Goal: Transaction & Acquisition: Obtain resource

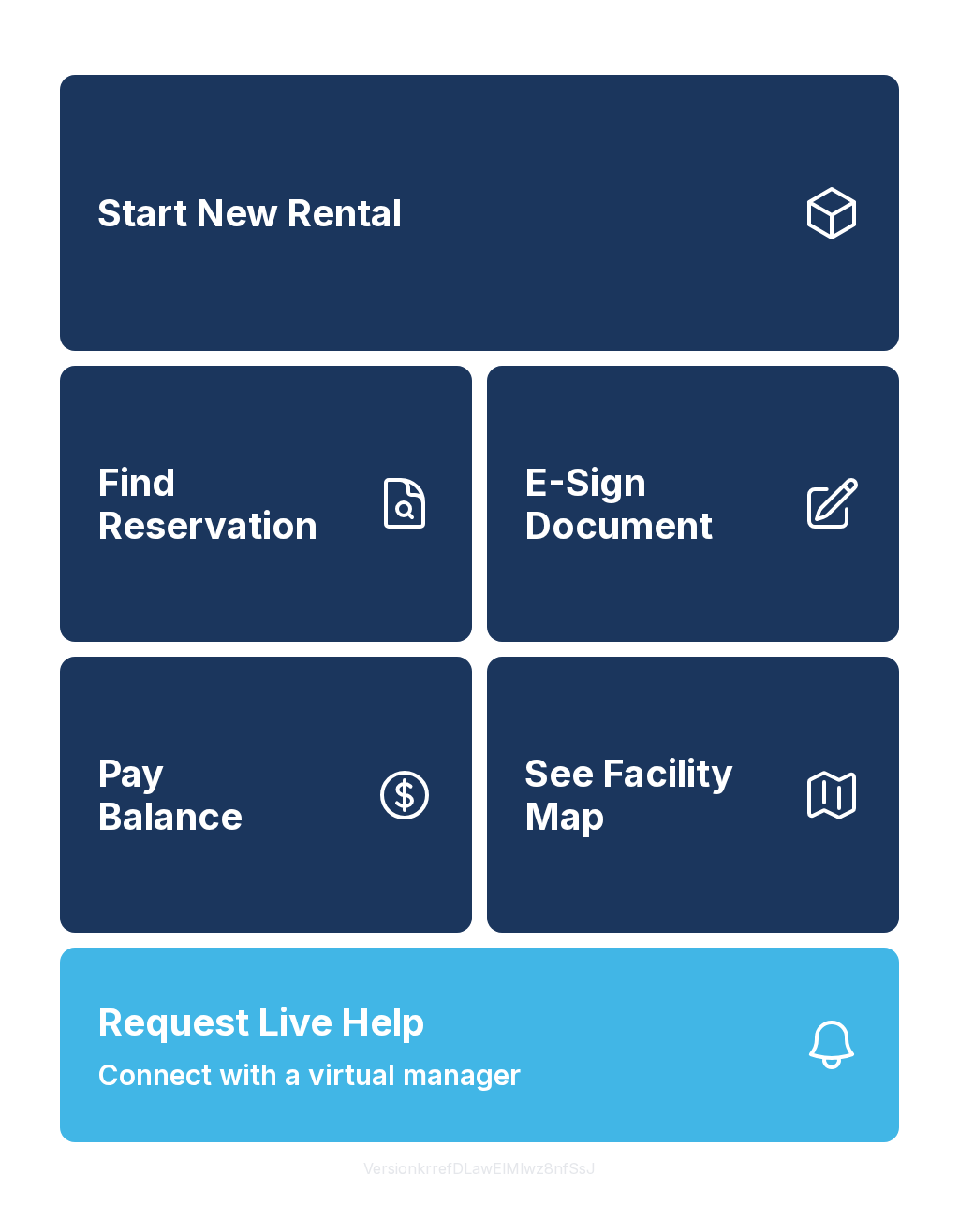
click at [646, 547] on span "E-Sign Document" at bounding box center [655, 503] width 262 height 85
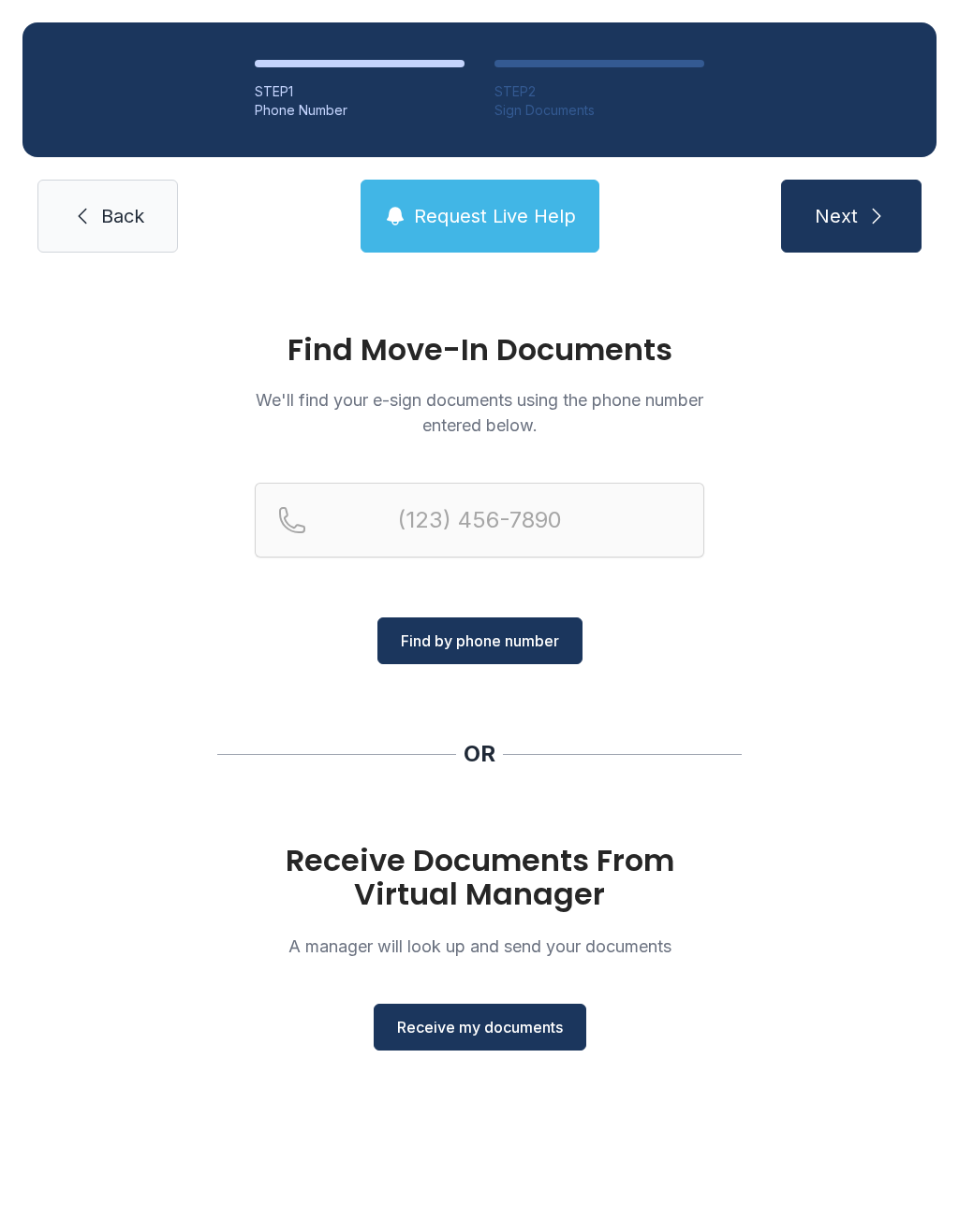
click at [486, 1037] on span "Receive my documents" at bounding box center [480, 1027] width 166 height 23
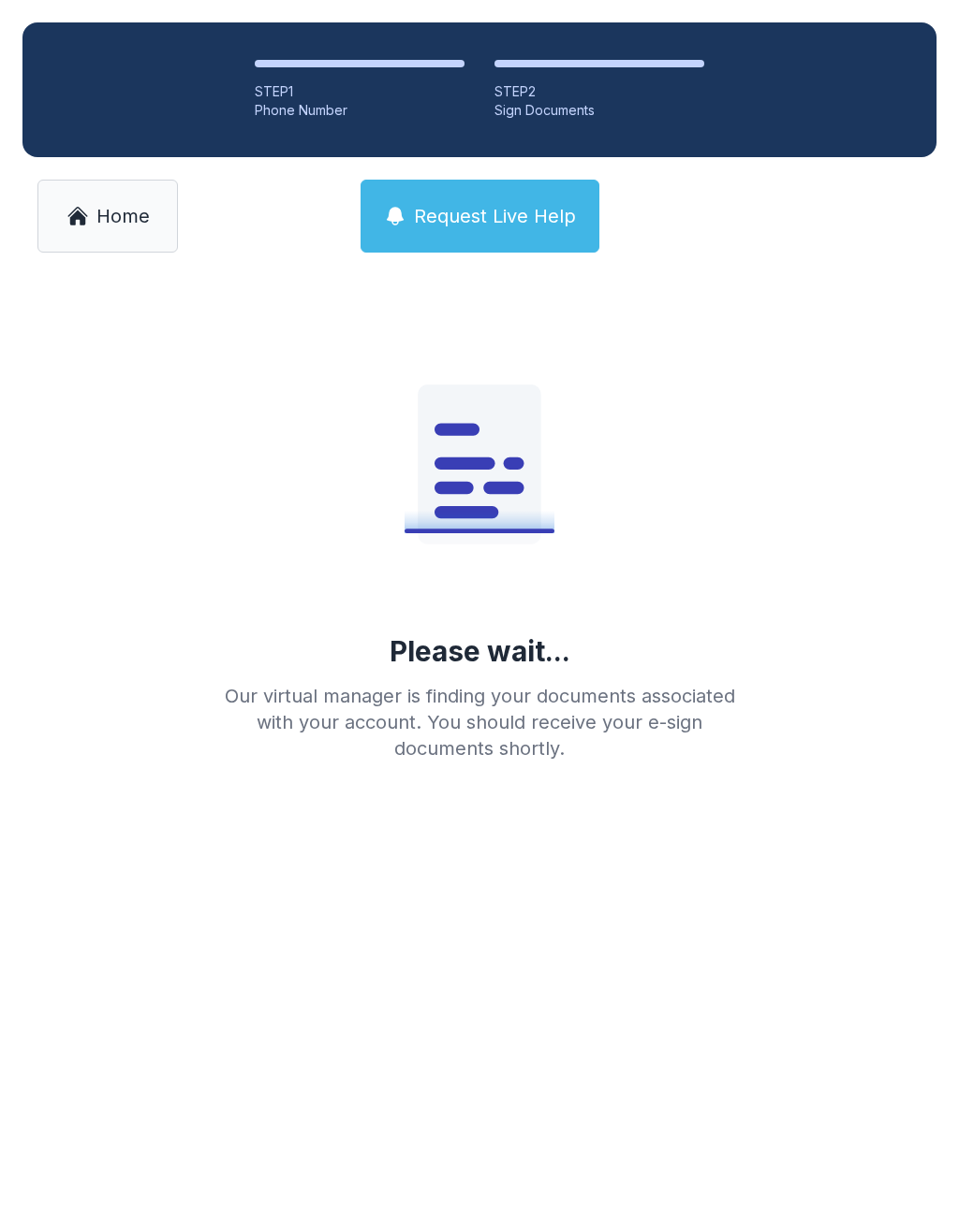
click at [380, 982] on main "Please wait... Our virtual manager is finding your documents associated with yo…" at bounding box center [479, 754] width 959 height 958
click at [79, 182] on link "Home" at bounding box center [107, 216] width 141 height 73
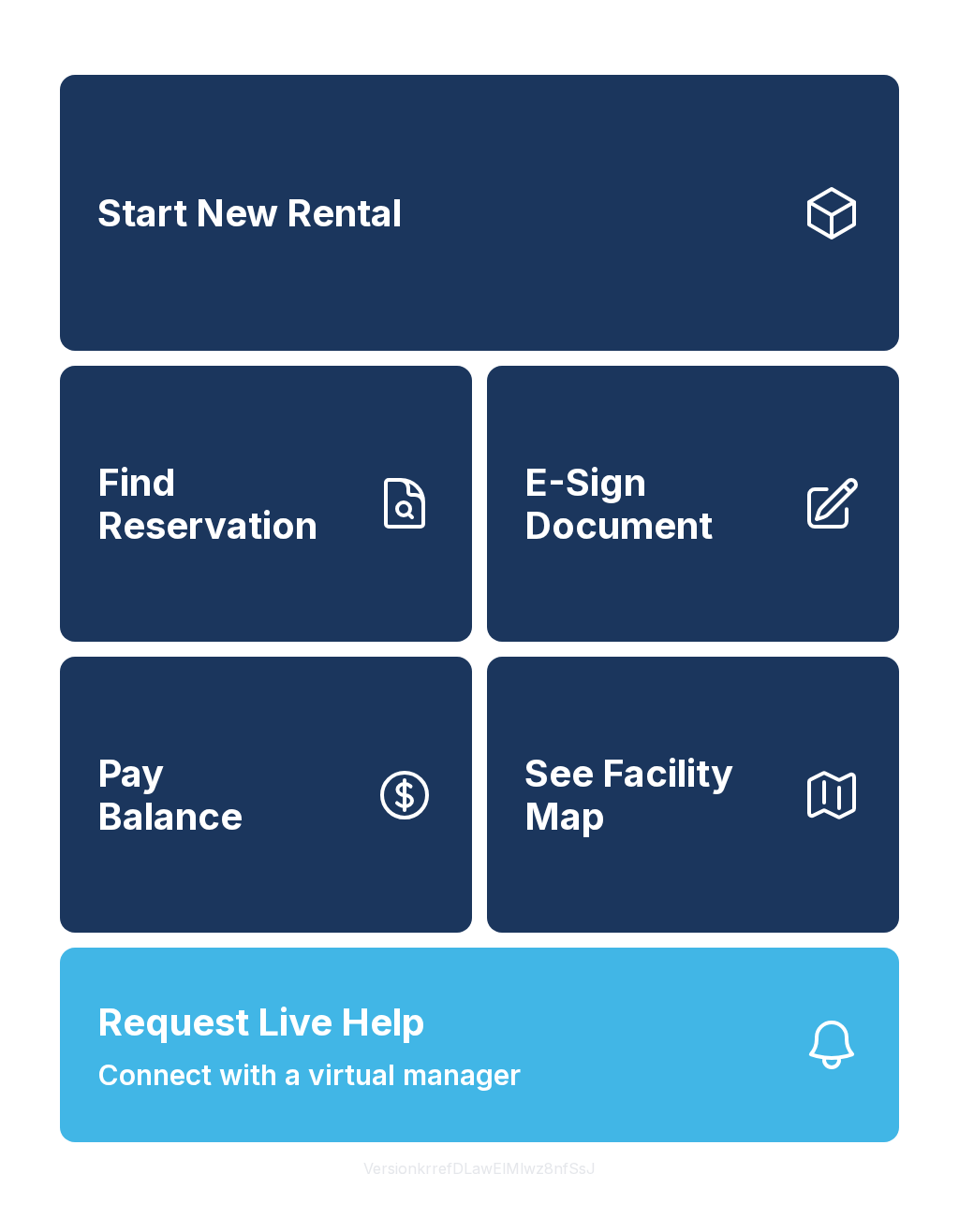
click at [687, 510] on span "E-Sign Document" at bounding box center [655, 503] width 262 height 85
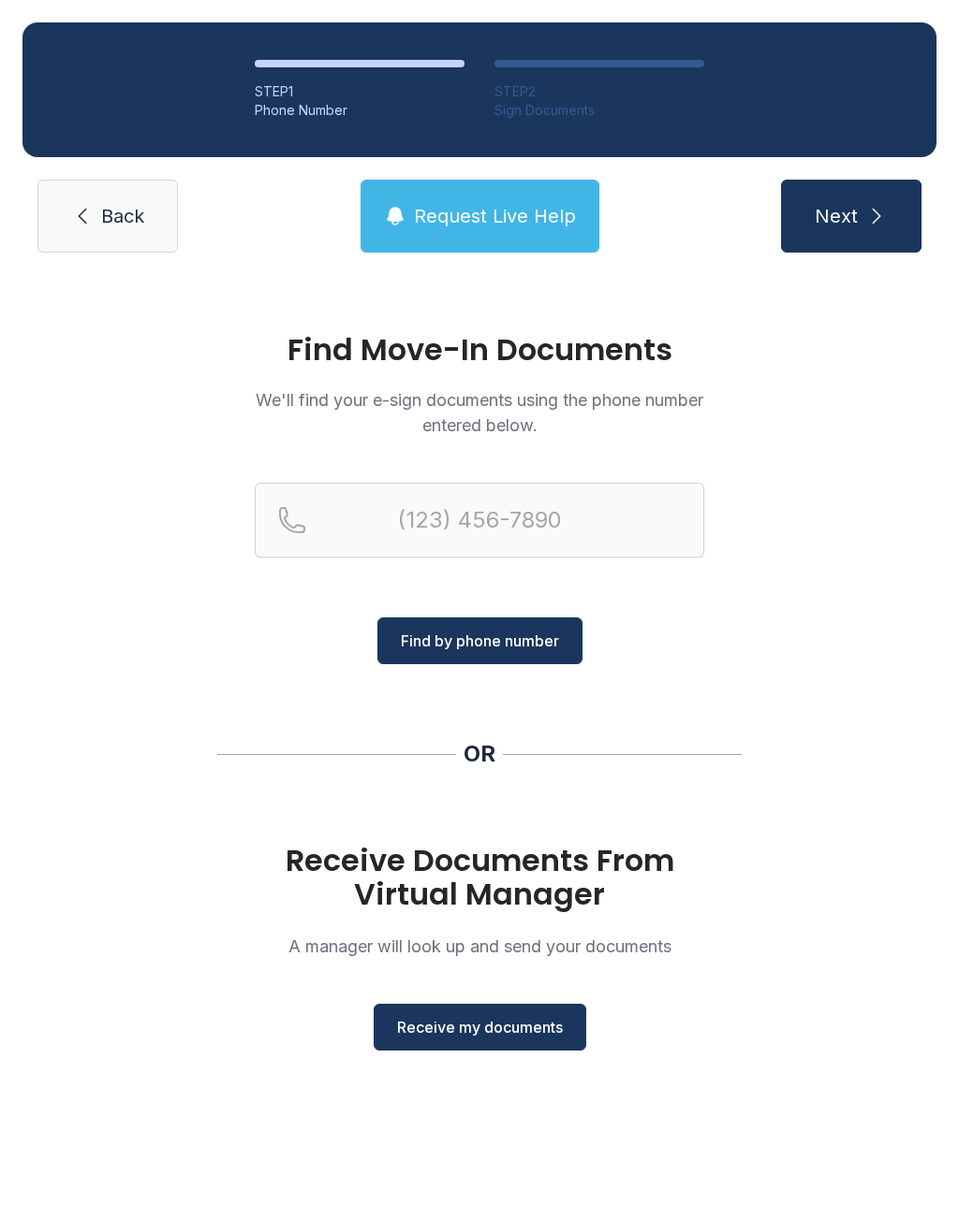
click at [455, 1044] on button "Receive my documents" at bounding box center [479, 1027] width 212 height 47
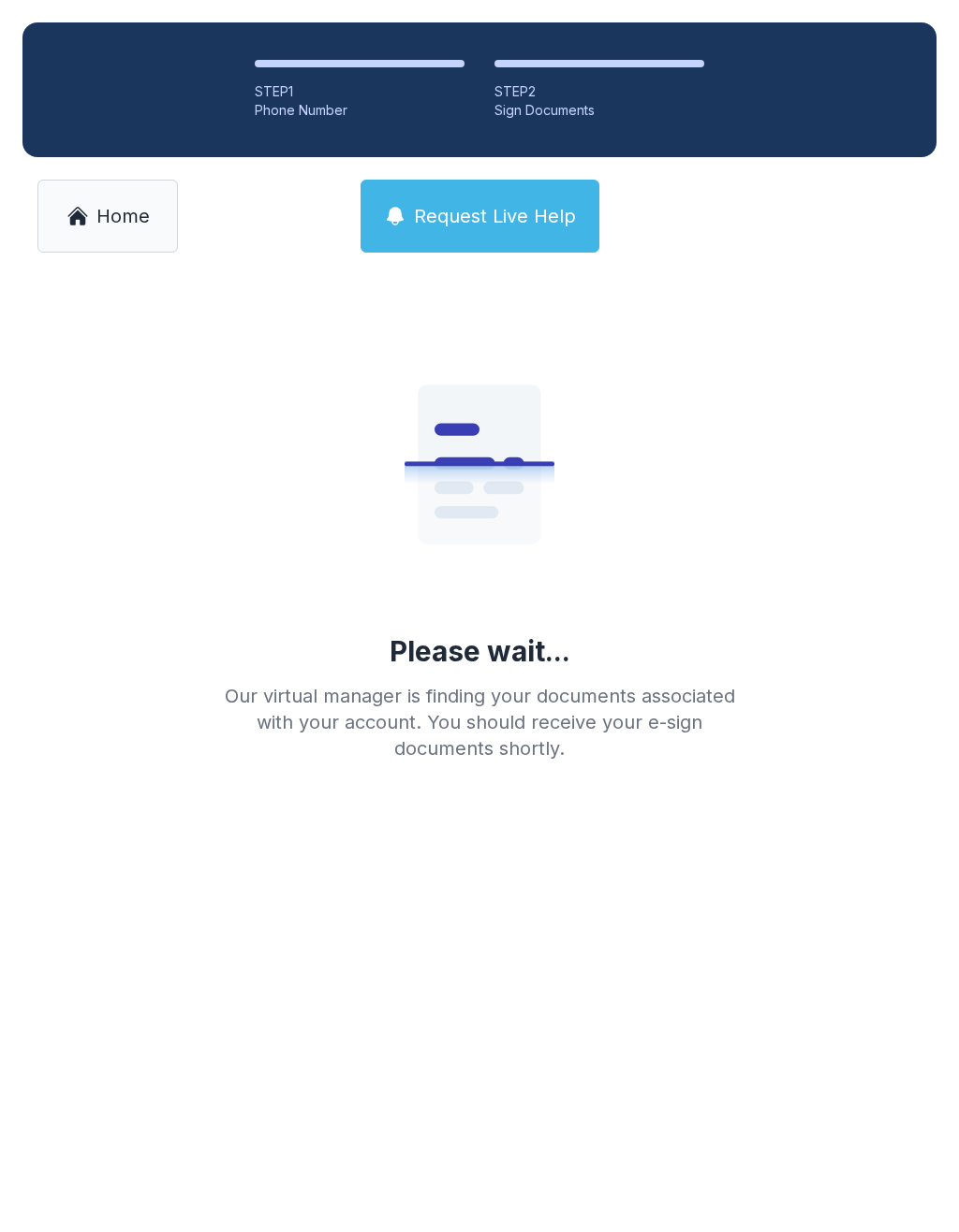
click at [126, 233] on link "Home" at bounding box center [107, 216] width 141 height 73
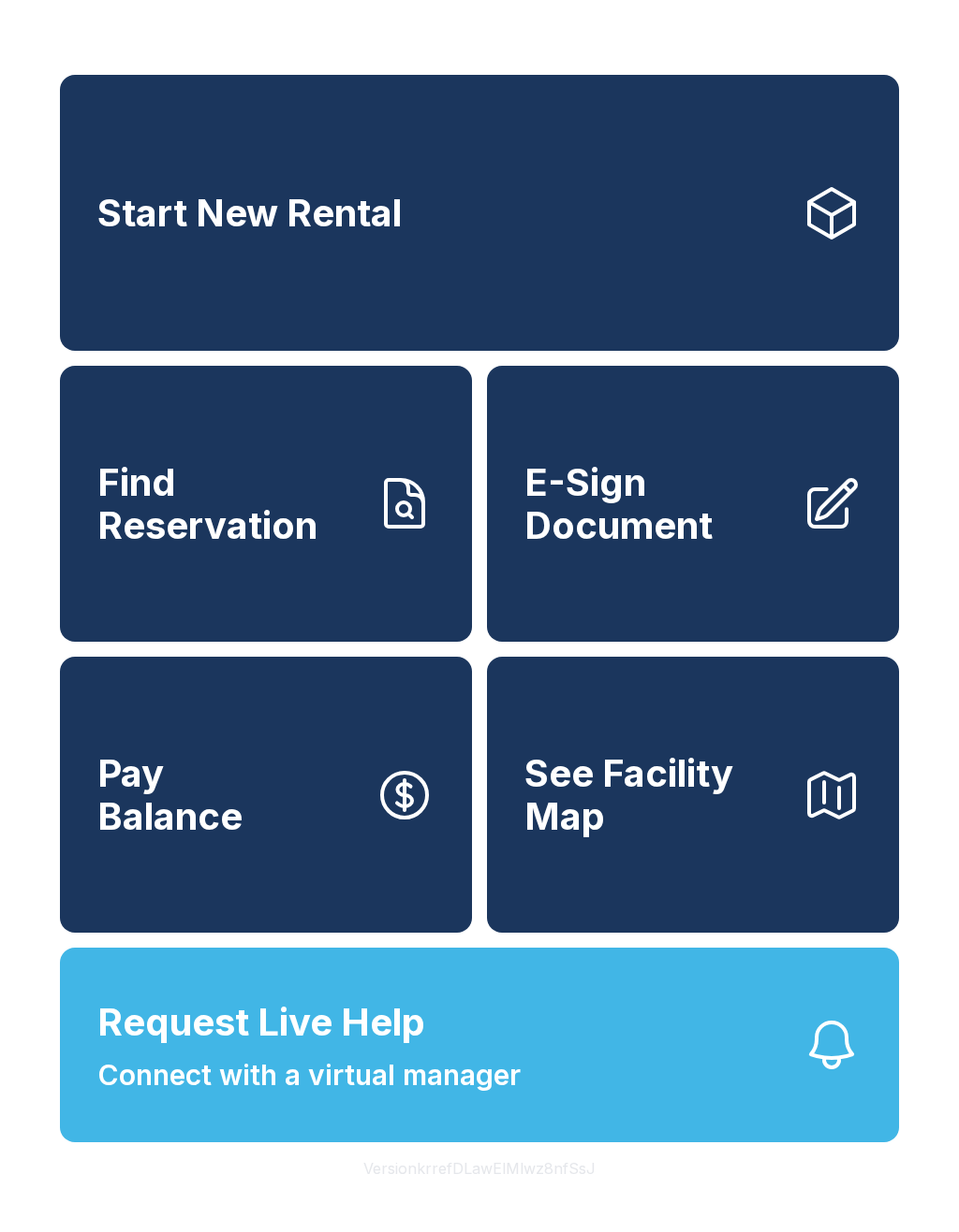
click at [392, 235] on span "Start New Rental" at bounding box center [249, 214] width 305 height 43
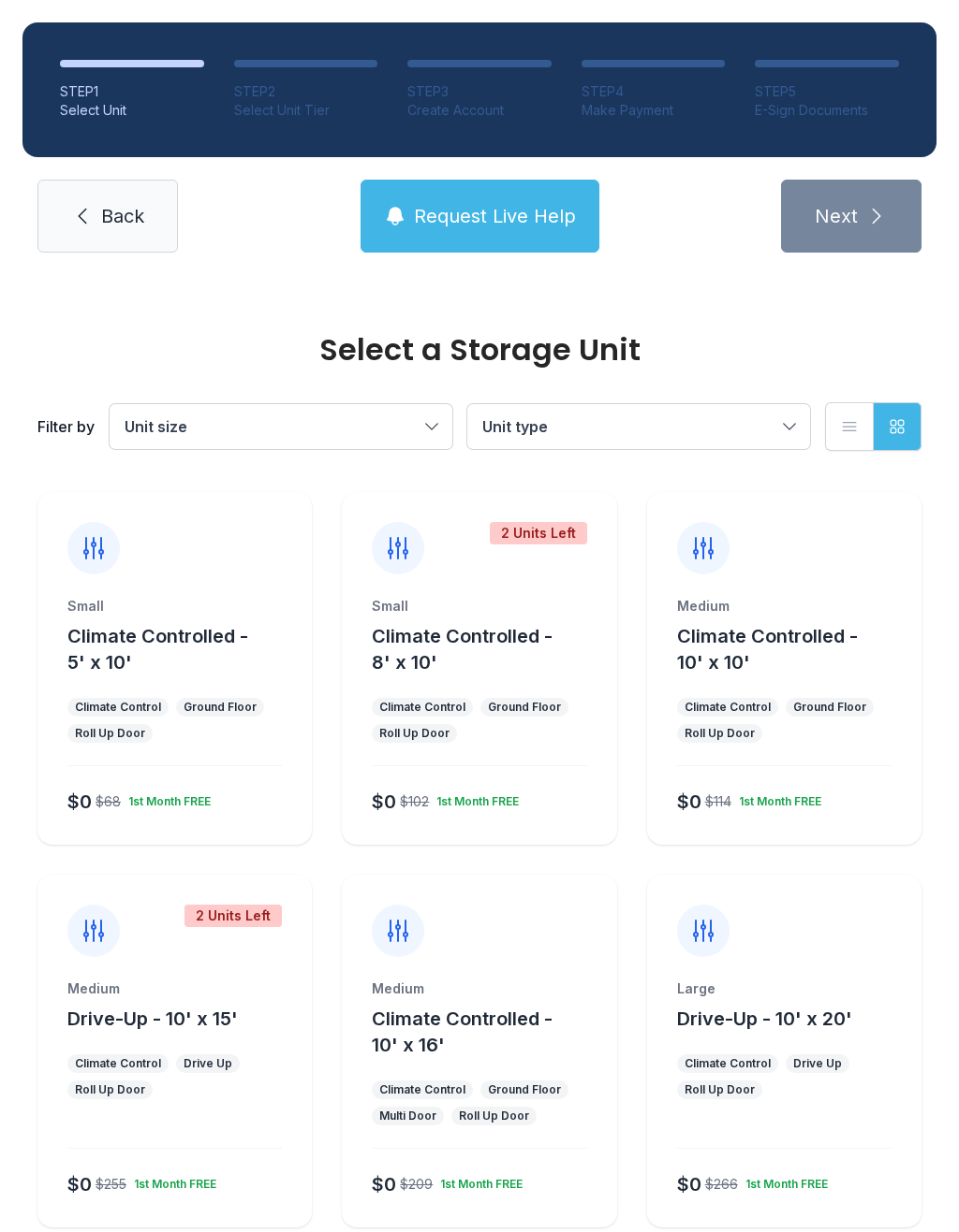
click at [132, 245] on link "Back" at bounding box center [107, 216] width 141 height 73
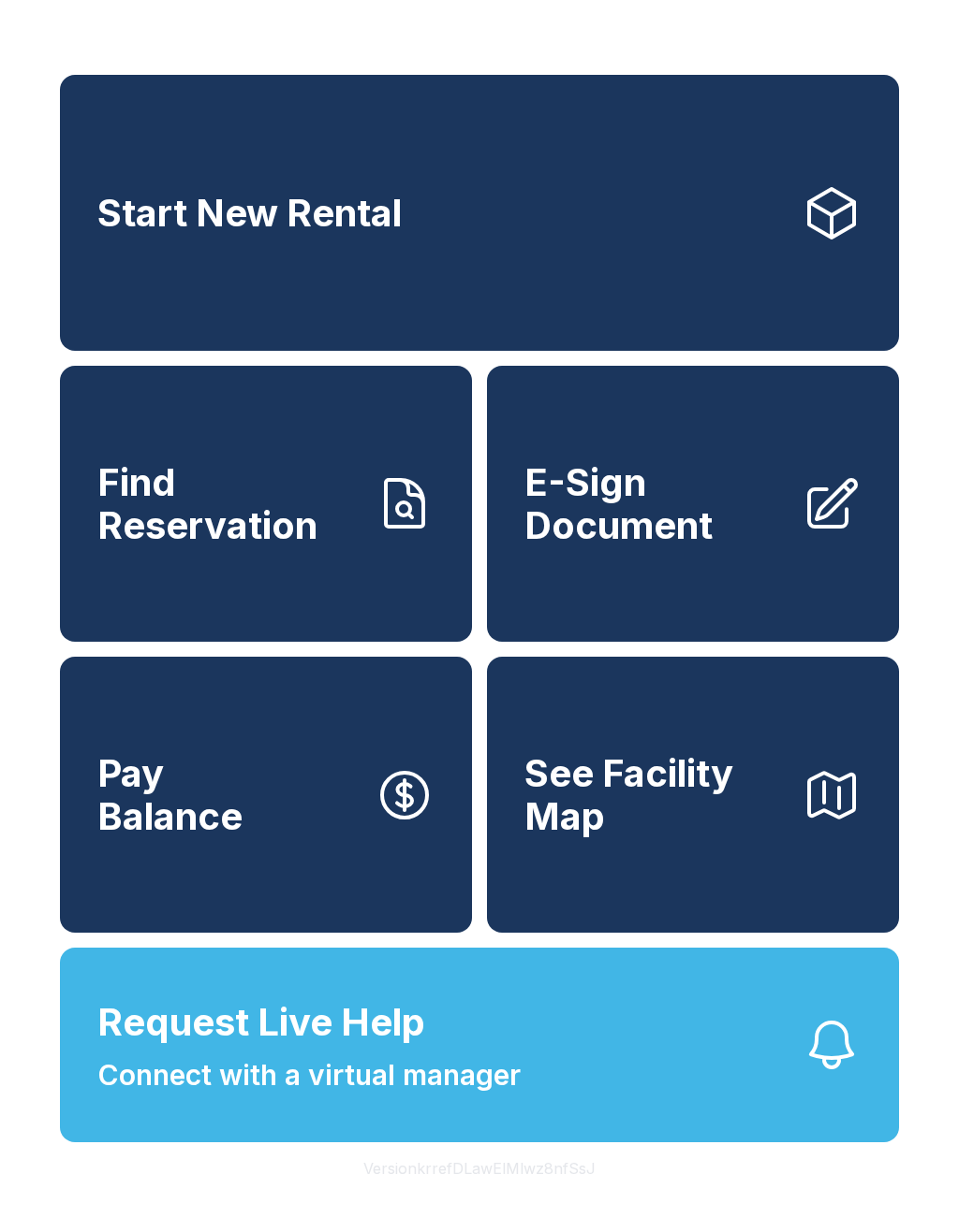
click at [294, 857] on button "Pay Balance" at bounding box center [266, 795] width 412 height 276
